Goal: Task Accomplishment & Management: Use online tool/utility

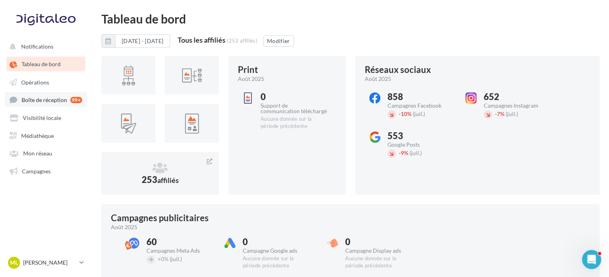
click at [41, 104] on link "Boîte de réception 99+" at bounding box center [46, 99] width 82 height 15
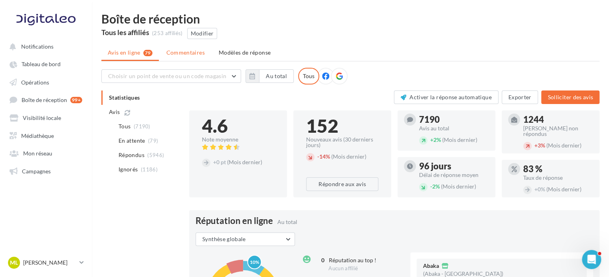
click at [185, 56] on span "Commentaires" at bounding box center [185, 52] width 38 height 7
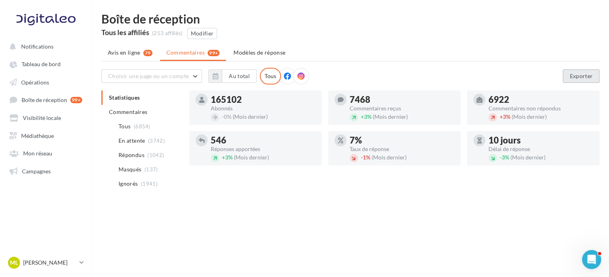
click at [582, 76] on button "Exporter" at bounding box center [581, 76] width 37 height 14
click at [301, 80] on div at bounding box center [300, 76] width 17 height 17
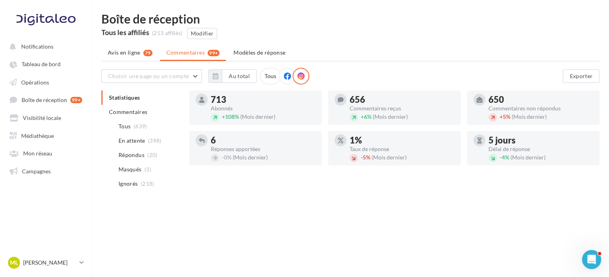
click at [222, 101] on div "713" at bounding box center [263, 99] width 105 height 9
click at [225, 101] on div "713" at bounding box center [263, 99] width 105 height 9
drag, startPoint x: 225, startPoint y: 101, endPoint x: 211, endPoint y: 99, distance: 15.0
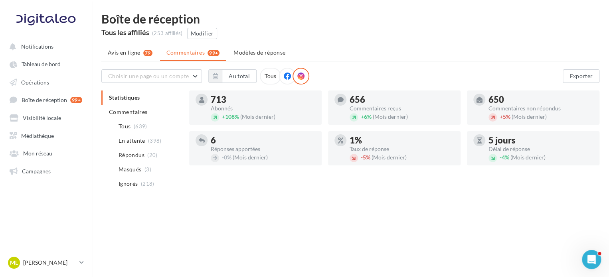
click at [211, 99] on div "713" at bounding box center [263, 99] width 105 height 9
click at [266, 75] on div "Tous" at bounding box center [270, 76] width 21 height 17
